Goal: Task Accomplishment & Management: Use online tool/utility

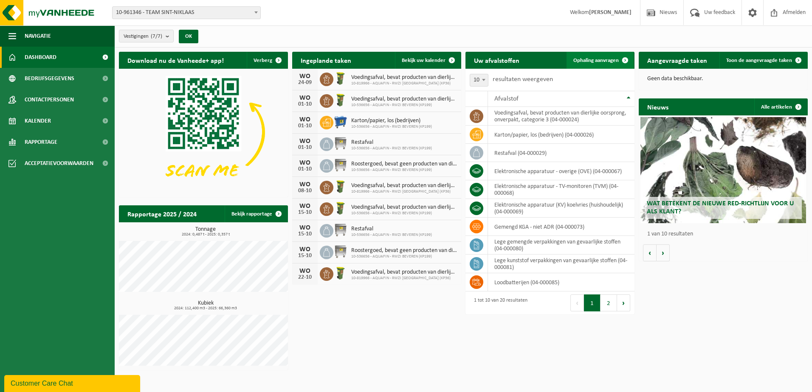
click at [606, 58] on span "Ophaling aanvragen" at bounding box center [595, 61] width 45 height 6
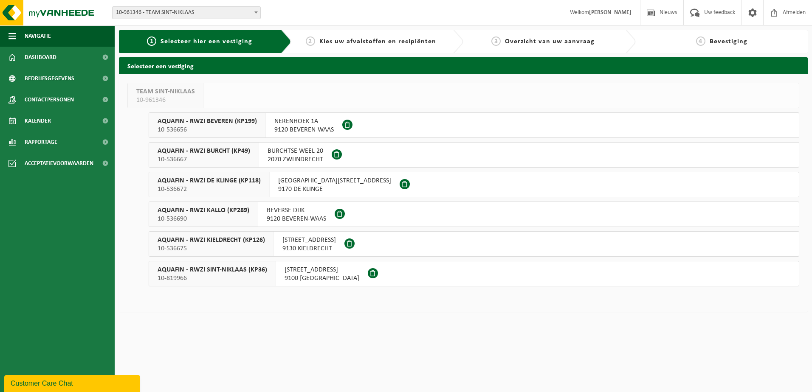
click at [205, 154] on span "AQUAFIN - RWZI BURCHT (KP49)" at bounding box center [203, 151] width 93 height 8
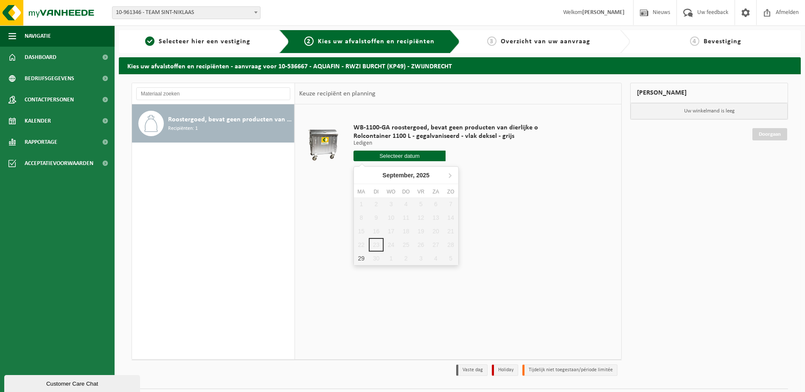
click at [400, 157] on input "text" at bounding box center [400, 156] width 93 height 11
click at [361, 258] on div "29" at bounding box center [361, 259] width 15 height 14
type input "Van [DATE]"
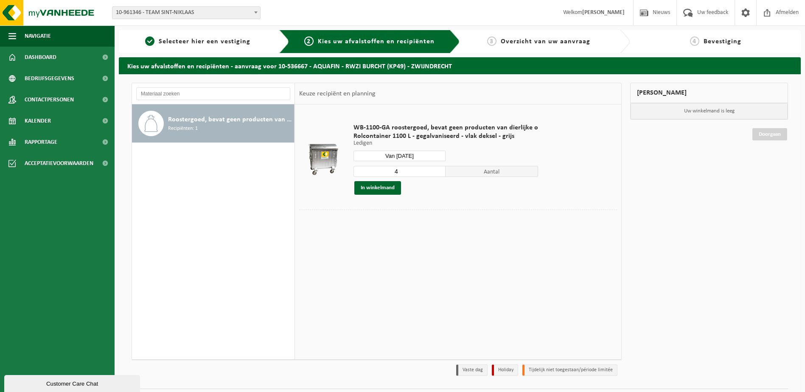
click at [410, 171] on input "4" at bounding box center [400, 171] width 93 height 11
type input "3"
click at [384, 186] on button "In winkelmand" at bounding box center [377, 188] width 47 height 14
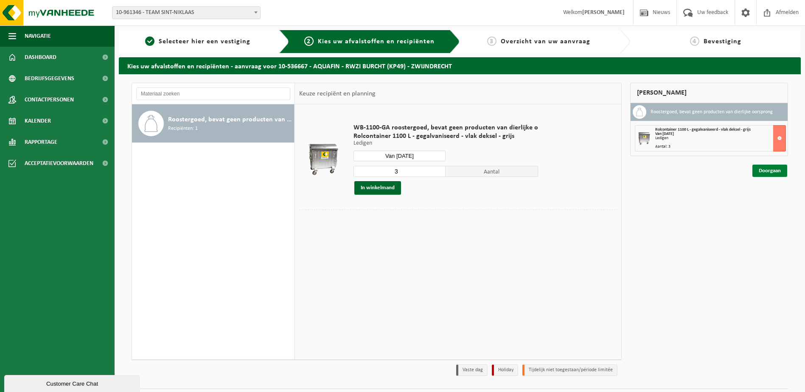
click at [771, 169] on link "Doorgaan" at bounding box center [770, 171] width 35 height 12
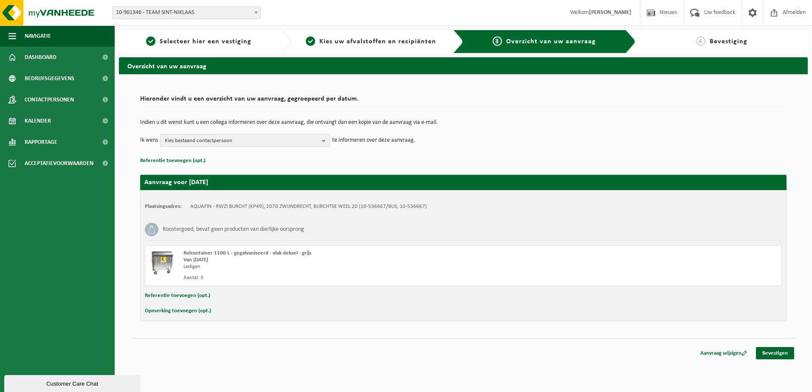
click at [323, 138] on b "button" at bounding box center [326, 141] width 8 height 12
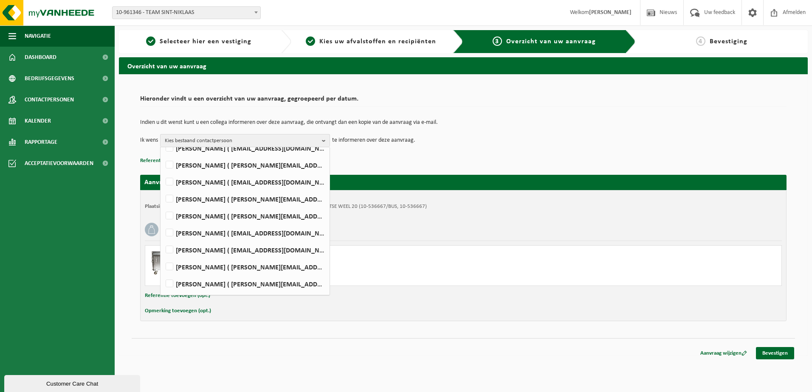
scroll to position [191, 0]
click at [242, 166] on label "Tom Paelinck ( tom.paelinck@aquafin.be )" at bounding box center [244, 166] width 161 height 13
click at [163, 155] on input "Tom Paelinck ( tom.paelinck@aquafin.be )" at bounding box center [162, 155] width 0 height 0
checkbox input "true"
click at [172, 268] on label "Alain Verbruggen ( alain.verbruggen@aquafin.be )" at bounding box center [244, 267] width 161 height 13
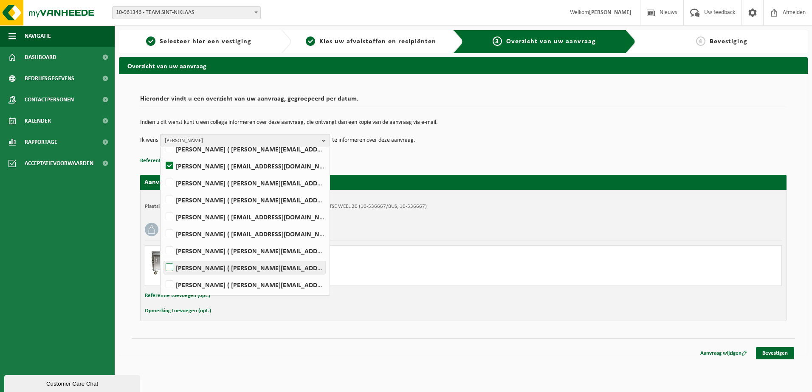
click at [163, 257] on input "Alain Verbruggen ( alain.verbruggen@aquafin.be )" at bounding box center [162, 257] width 0 height 0
checkbox input "true"
click at [544, 327] on div "Hieronder vindt u een overzicht van uw aanvraag, gegroepeerd per datum. Indien …" at bounding box center [463, 206] width 663 height 247
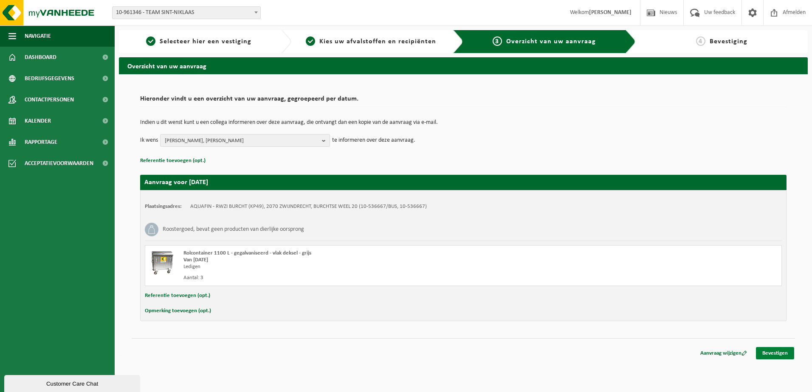
click at [780, 351] on link "Bevestigen" at bounding box center [775, 353] width 38 height 12
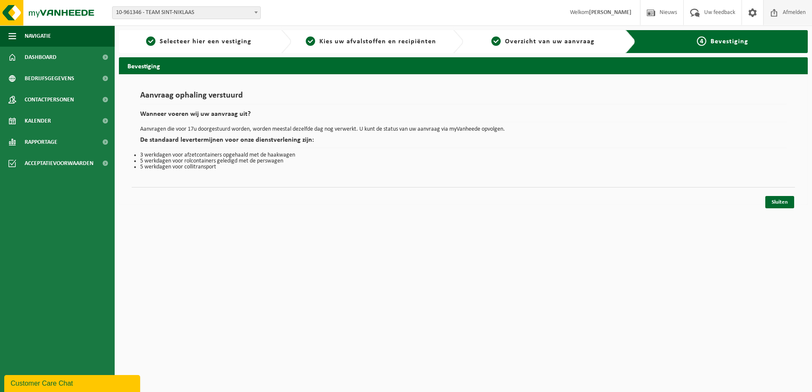
click at [796, 11] on span "Afmelden" at bounding box center [793, 12] width 27 height 25
